Goal: Book appointment/travel/reservation

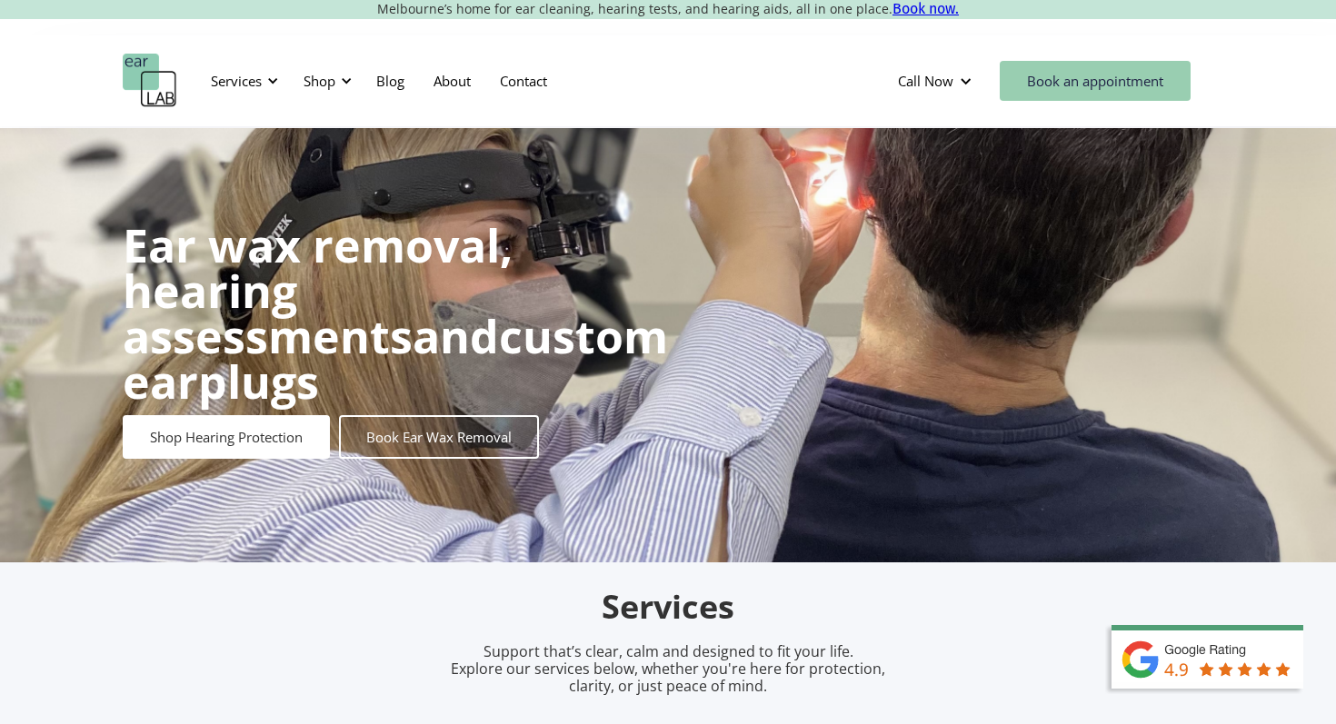
click at [1047, 87] on link "Book an appointment" at bounding box center [1095, 81] width 191 height 40
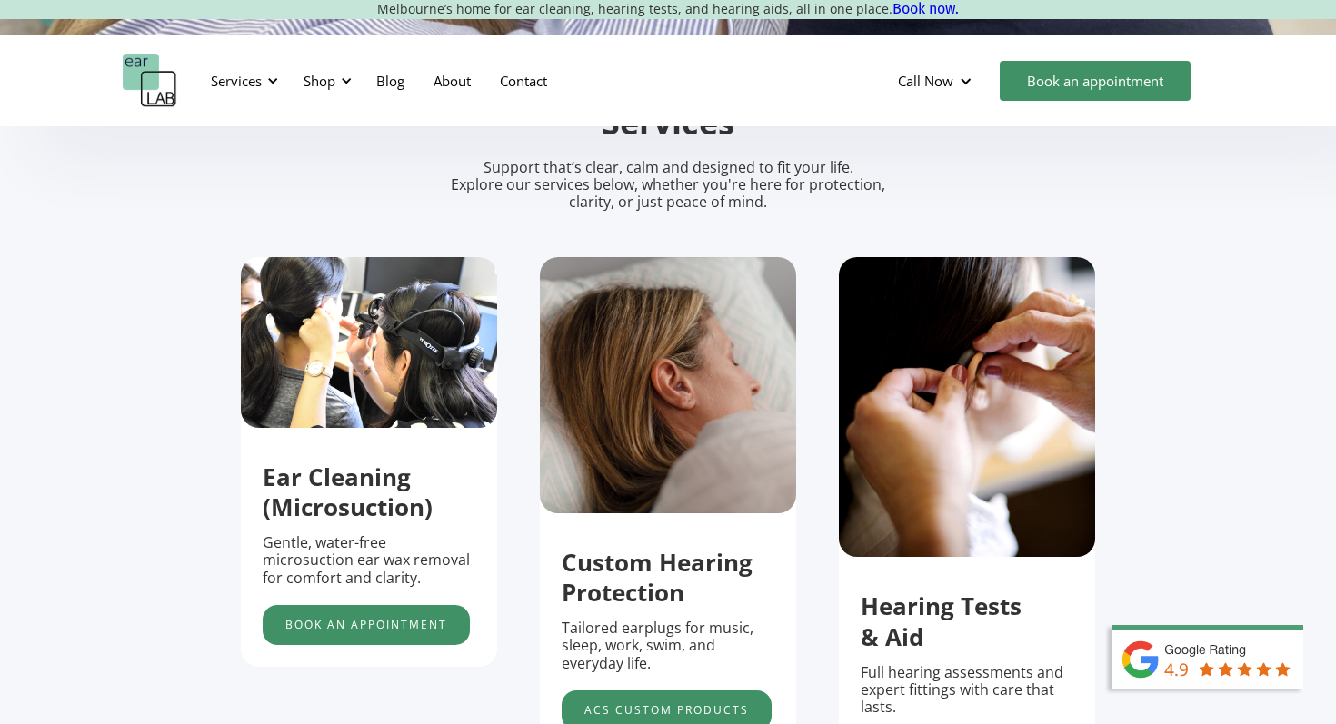
scroll to position [483, 0]
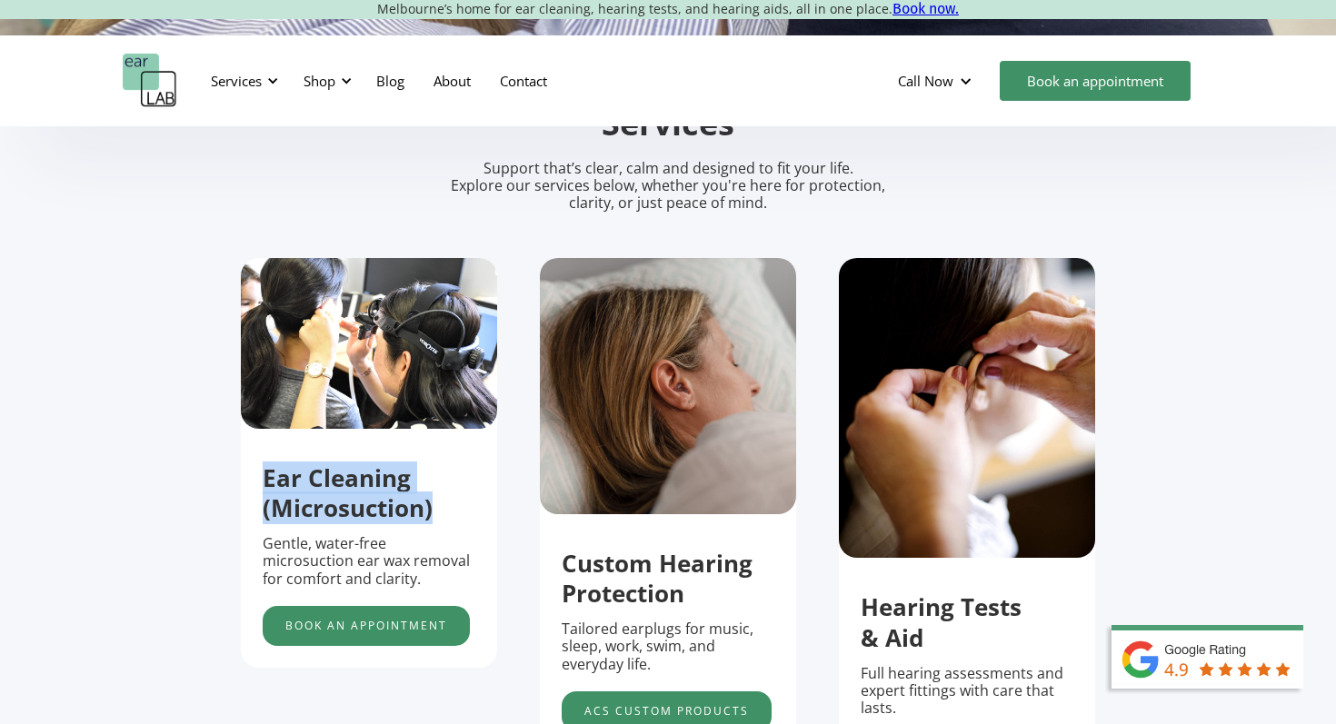
drag, startPoint x: 244, startPoint y: 481, endPoint x: 479, endPoint y: 518, distance: 238.3
click at [479, 518] on div "Ear Cleaning (Microsuction) Gentle, water-free microsuction ear wax removal for…" at bounding box center [369, 545] width 256 height 201
copy strong "Ear Cleaning (Microsuction)"
